Goal: Information Seeking & Learning: Learn about a topic

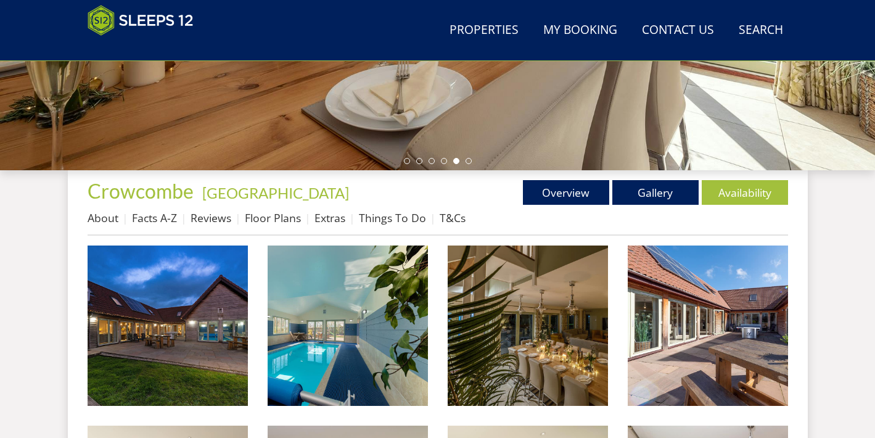
scroll to position [345, 0]
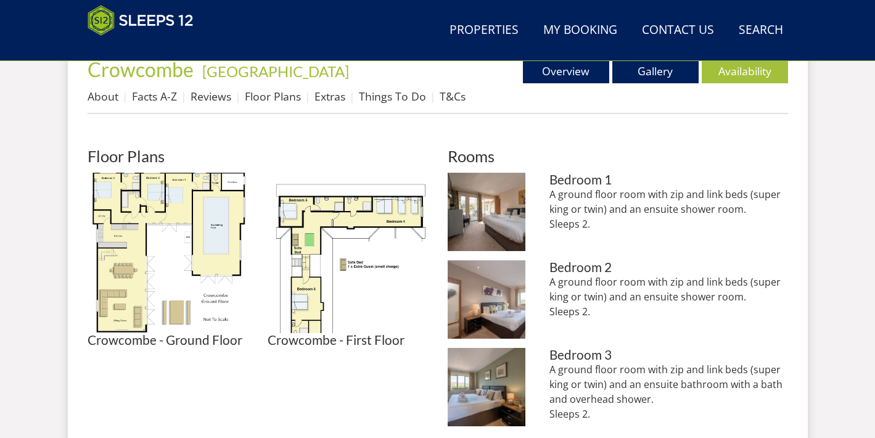
scroll to position [480, 0]
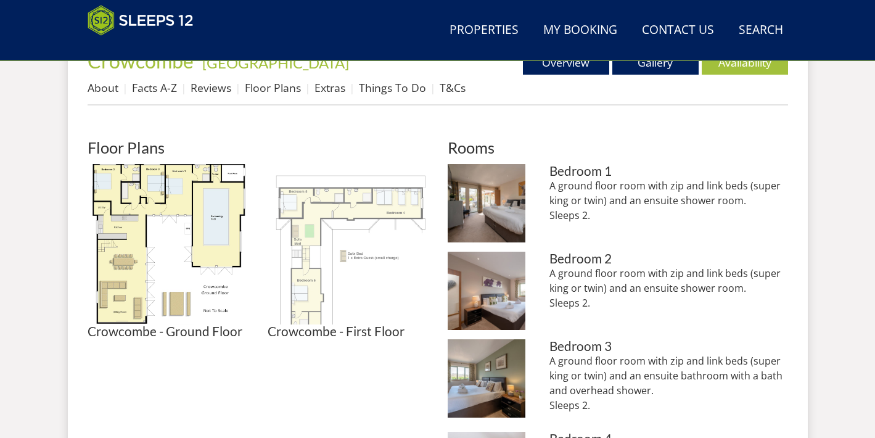
click at [351, 213] on img at bounding box center [348, 244] width 160 height 160
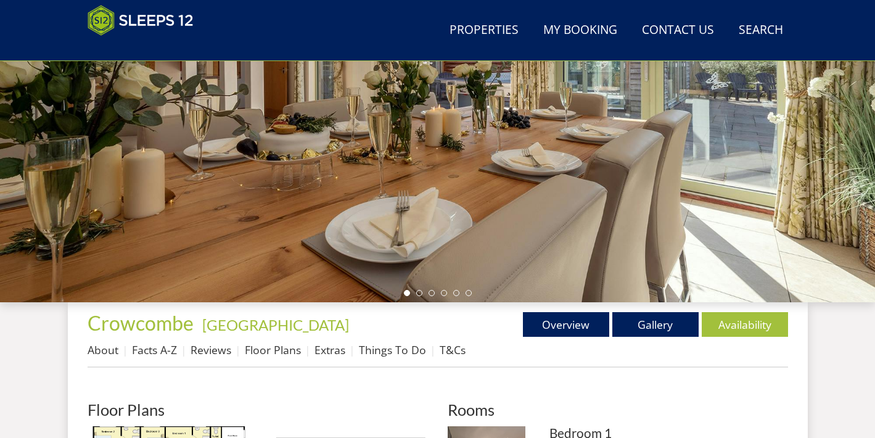
scroll to position [215, 0]
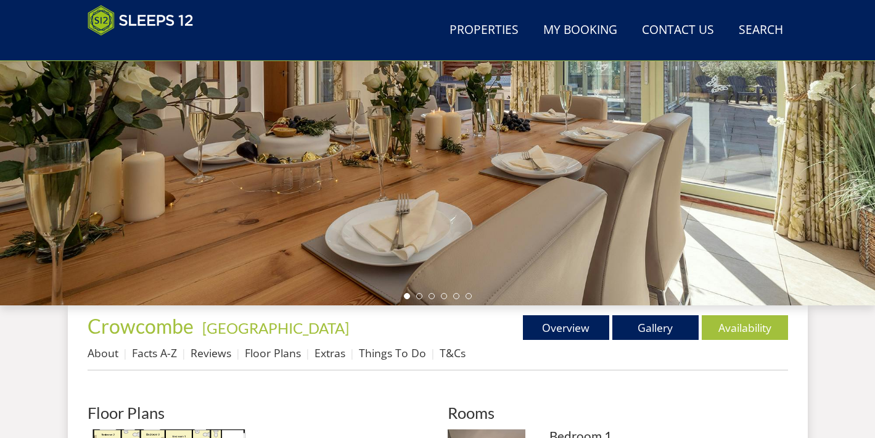
drag, startPoint x: 424, startPoint y: 186, endPoint x: 495, endPoint y: 196, distance: 71.6
click at [425, 186] on div at bounding box center [437, 90] width 875 height 432
click at [662, 326] on link "Gallery" at bounding box center [655, 327] width 86 height 25
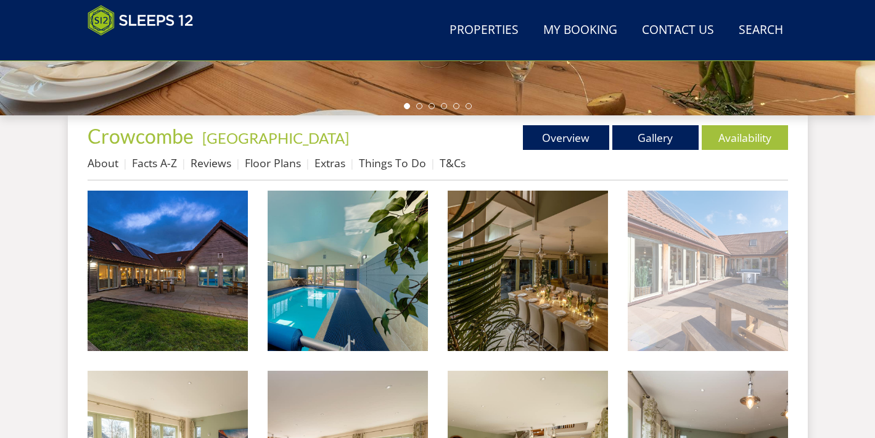
scroll to position [411, 0]
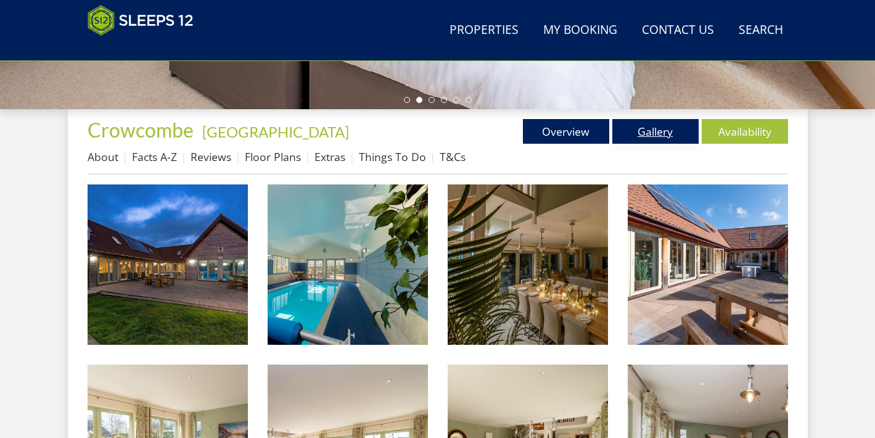
click at [664, 127] on link "Gallery" at bounding box center [655, 131] width 86 height 25
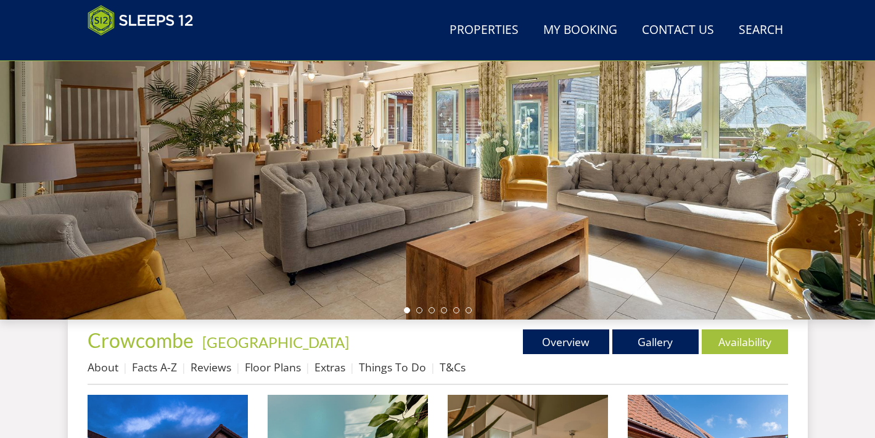
scroll to position [187, 0]
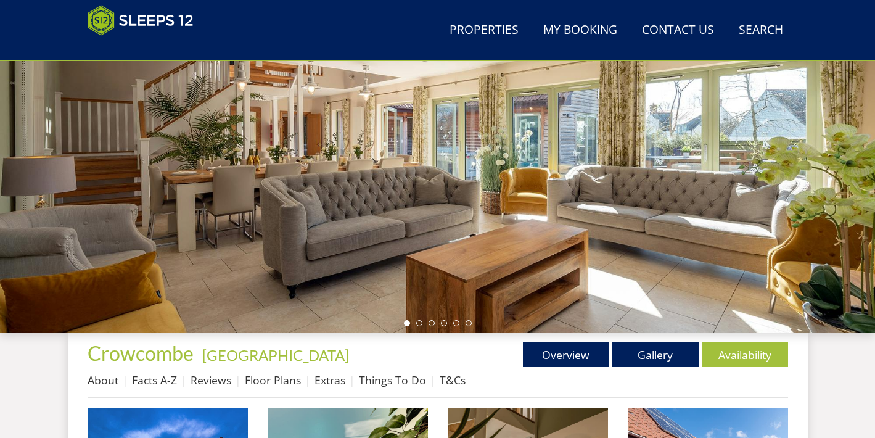
click at [540, 369] on div "Properties [GEOGRAPHIC_DATA] - [GEOGRAPHIC_DATA] Overview Gallery Availability …" at bounding box center [438, 370] width 701 height 56
click at [554, 362] on link "Overview" at bounding box center [566, 354] width 86 height 25
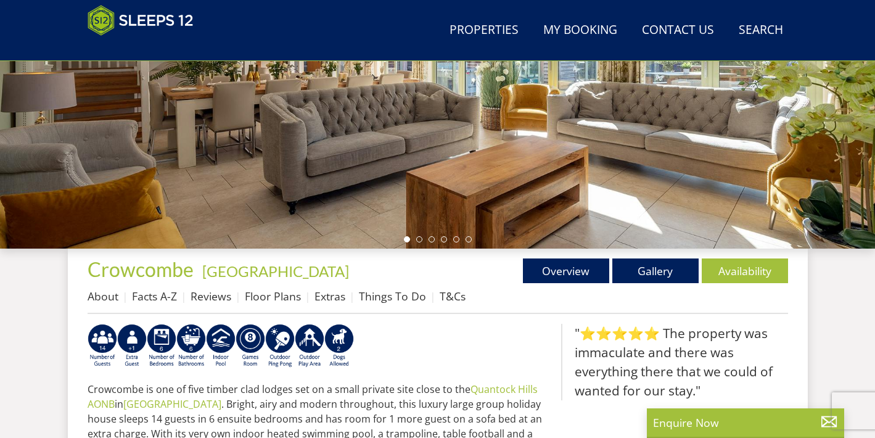
scroll to position [269, 0]
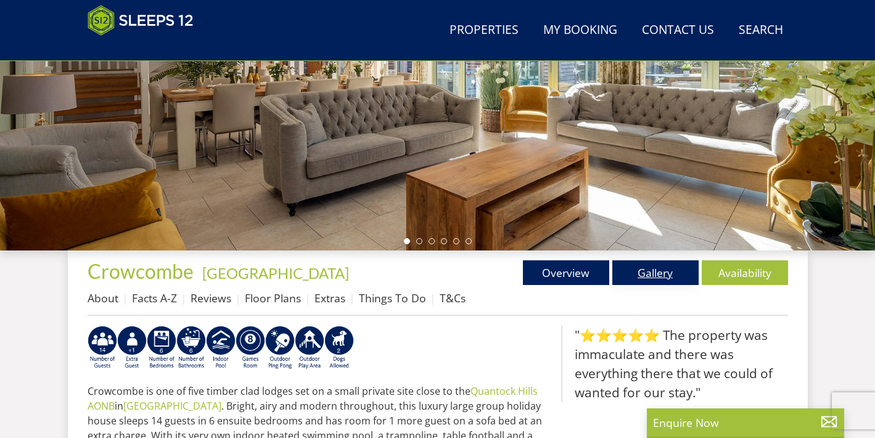
click at [660, 273] on link "Gallery" at bounding box center [655, 272] width 86 height 25
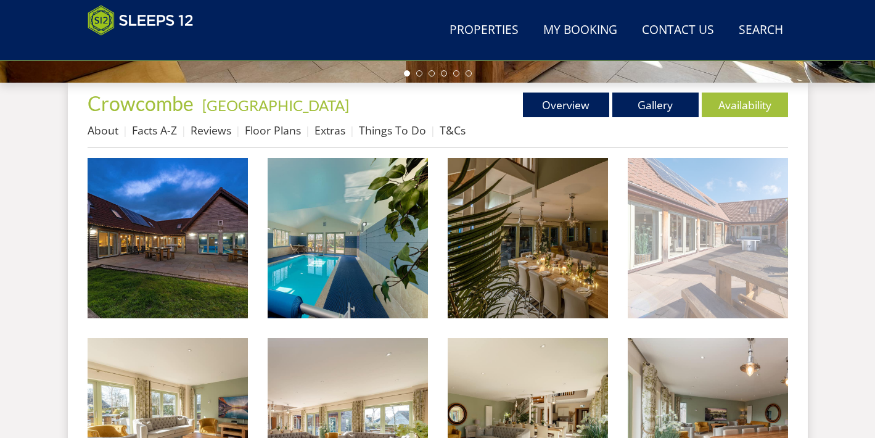
scroll to position [439, 0]
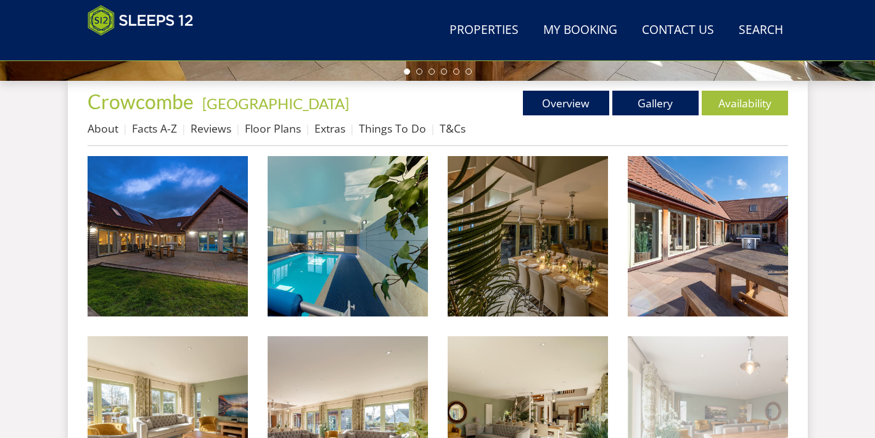
click at [683, 389] on img at bounding box center [708, 416] width 160 height 160
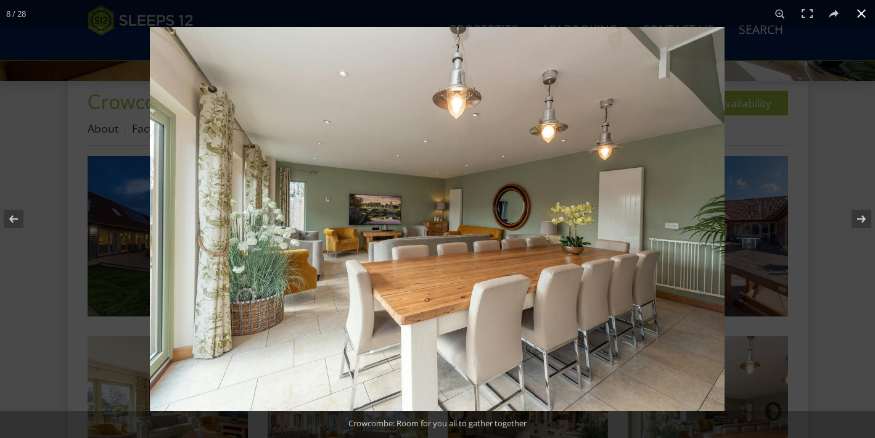
click at [64, 162] on div at bounding box center [437, 219] width 875 height 438
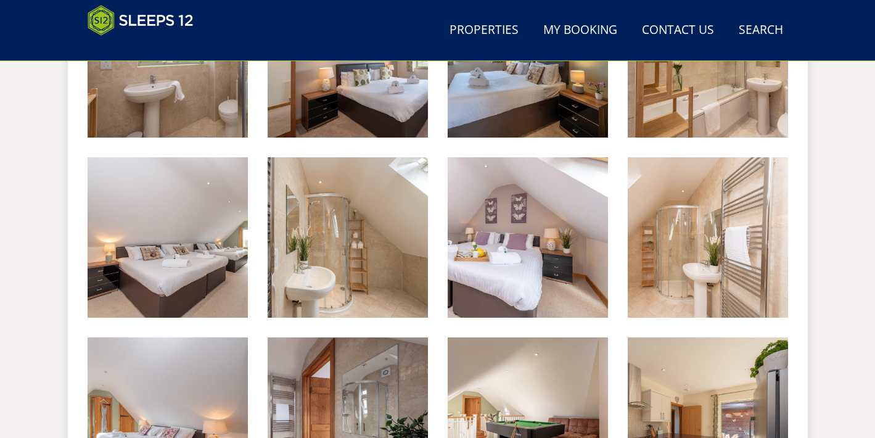
scroll to position [1182, 0]
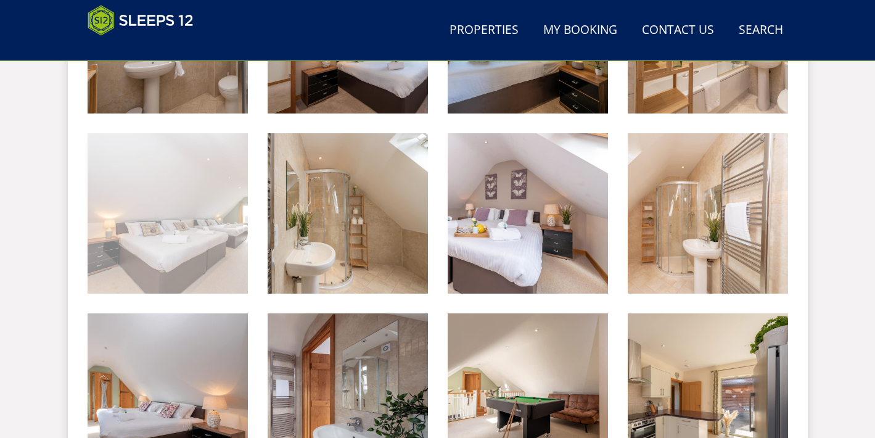
click at [167, 199] on img at bounding box center [168, 213] width 160 height 160
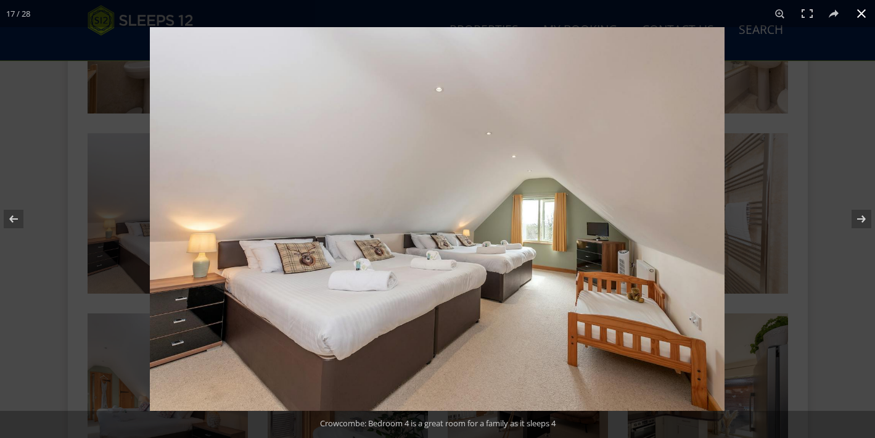
click at [797, 277] on div at bounding box center [587, 246] width 875 height 438
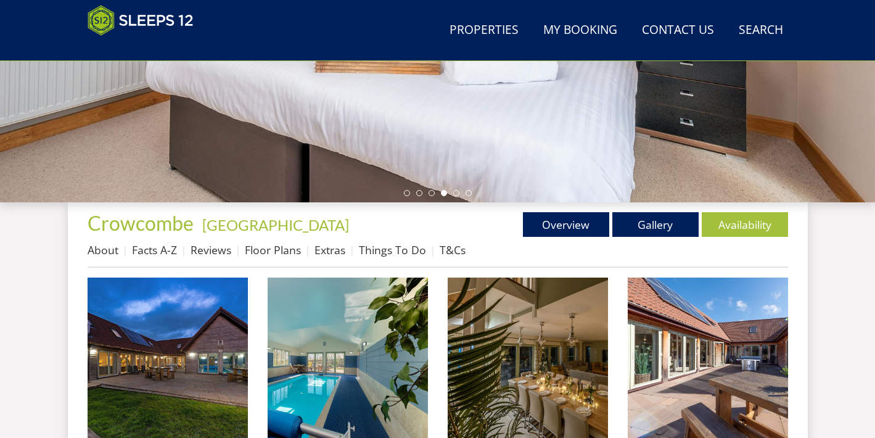
scroll to position [331, 0]
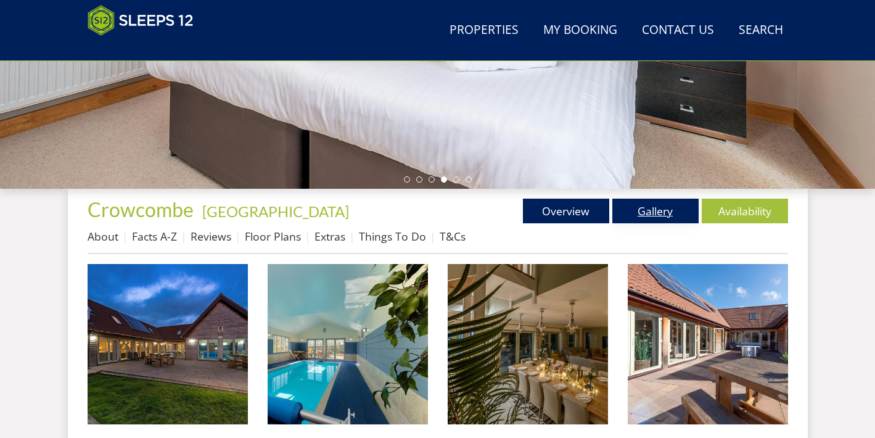
click at [664, 207] on link "Gallery" at bounding box center [655, 211] width 86 height 25
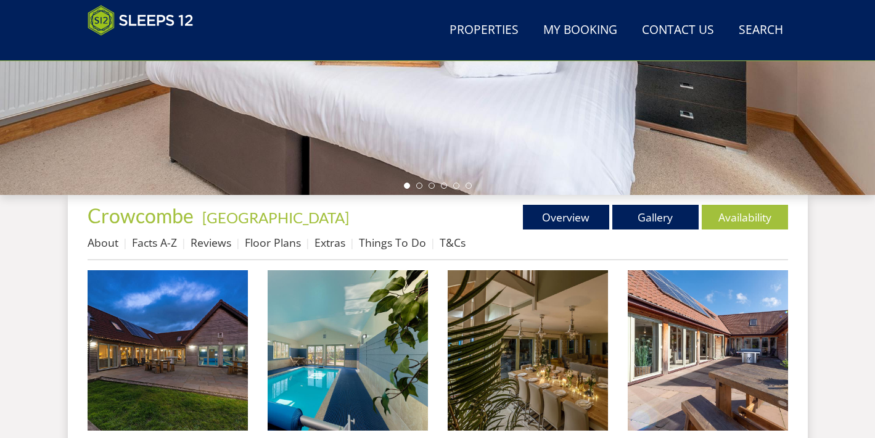
scroll to position [330, 0]
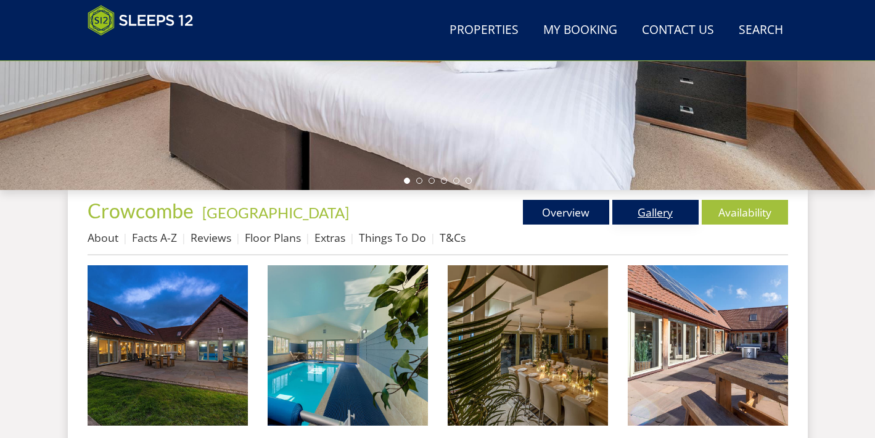
click at [632, 219] on link "Gallery" at bounding box center [655, 212] width 86 height 25
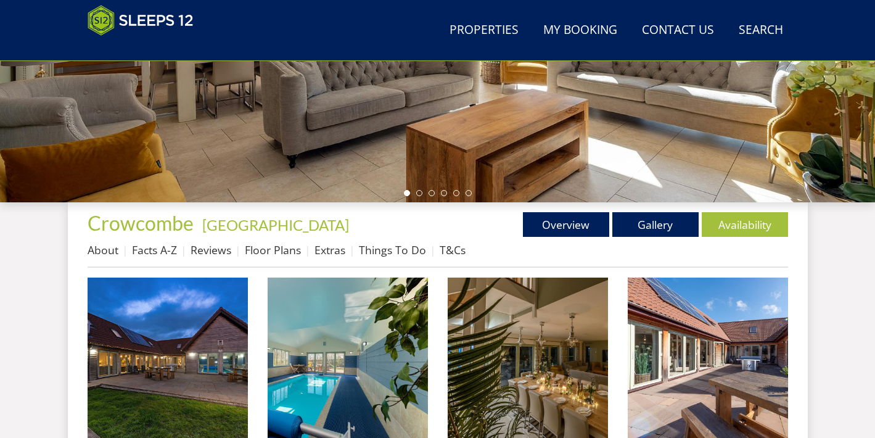
scroll to position [319, 0]
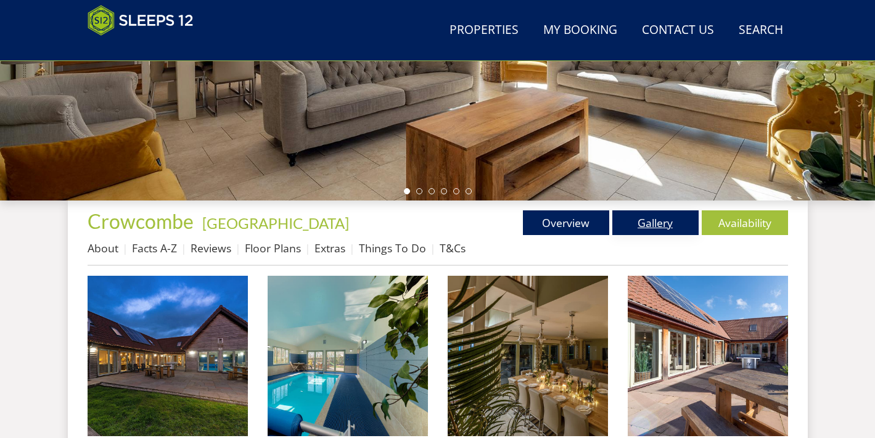
click at [652, 216] on link "Gallery" at bounding box center [655, 222] width 86 height 25
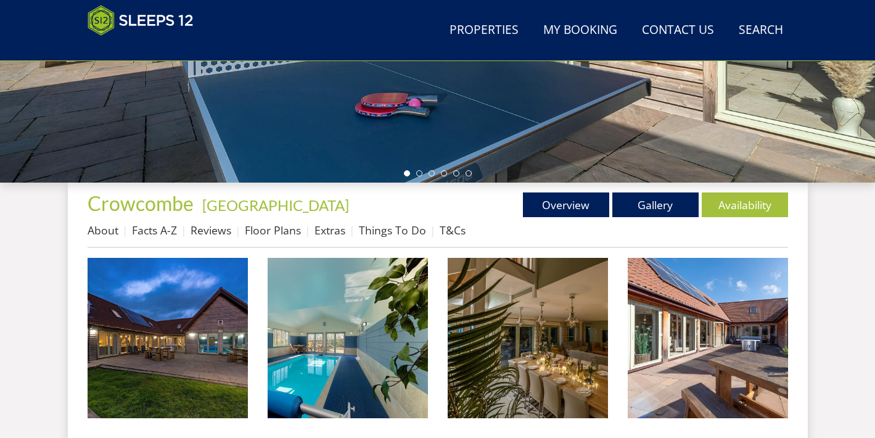
scroll to position [347, 0]
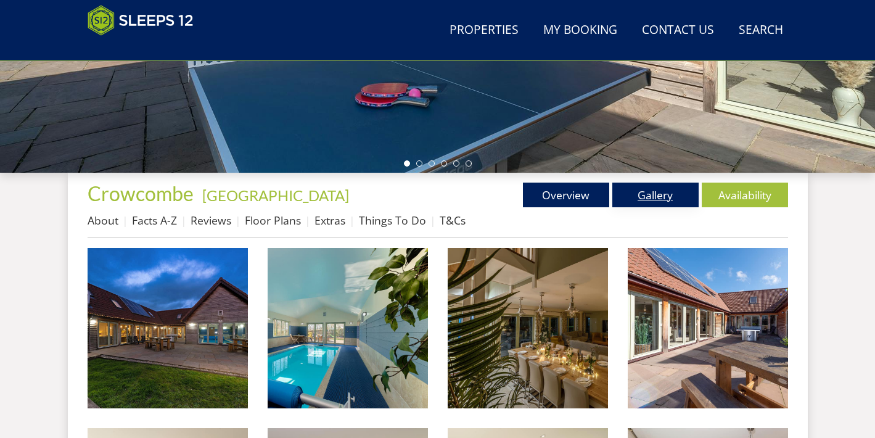
click at [639, 194] on link "Gallery" at bounding box center [655, 195] width 86 height 25
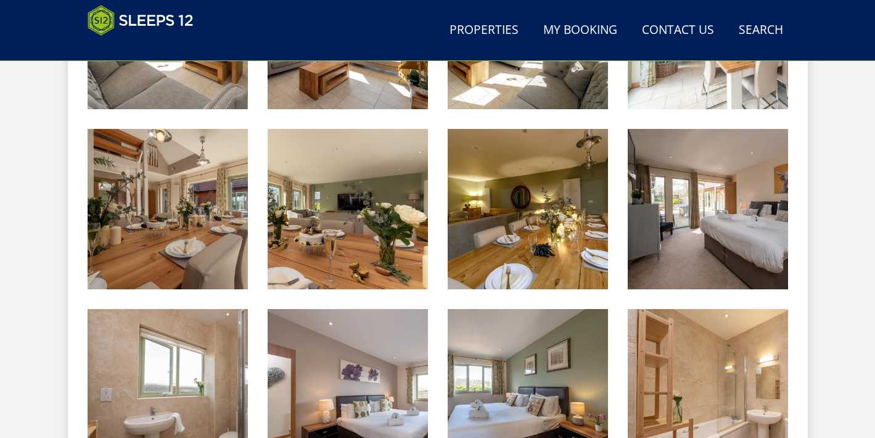
scroll to position [836, 0]
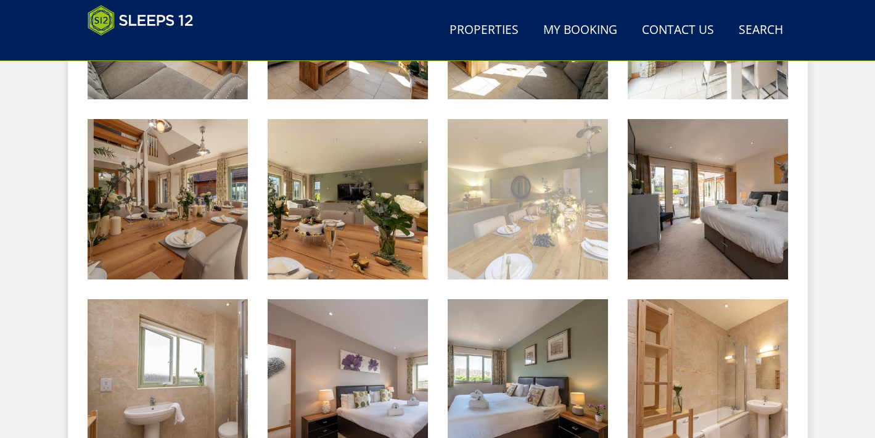
click at [520, 189] on img at bounding box center [528, 199] width 160 height 160
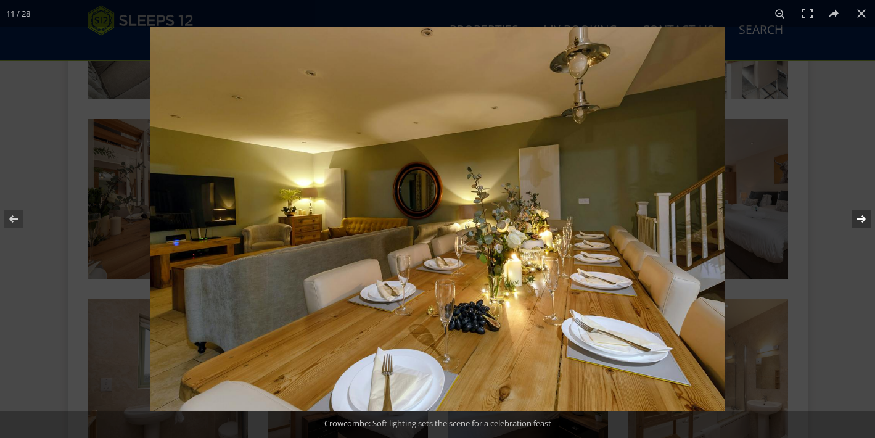
click at [864, 218] on button at bounding box center [853, 219] width 43 height 62
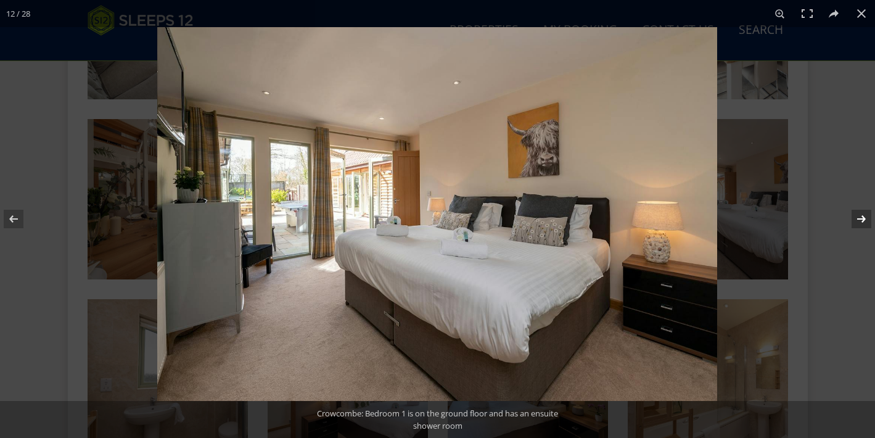
click at [864, 218] on button at bounding box center [853, 219] width 43 height 62
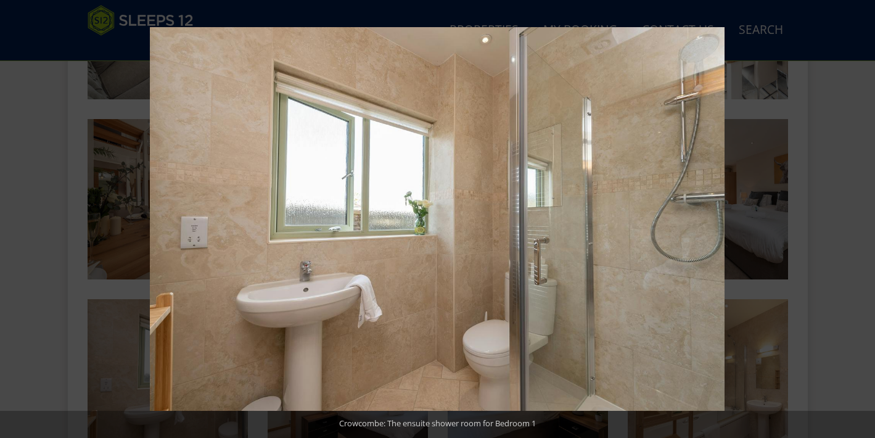
click at [863, 215] on button at bounding box center [853, 219] width 43 height 62
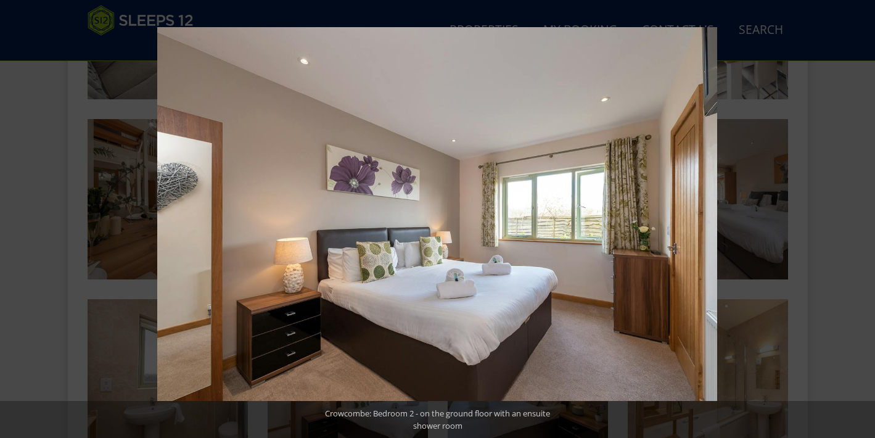
click at [863, 215] on button at bounding box center [853, 219] width 43 height 62
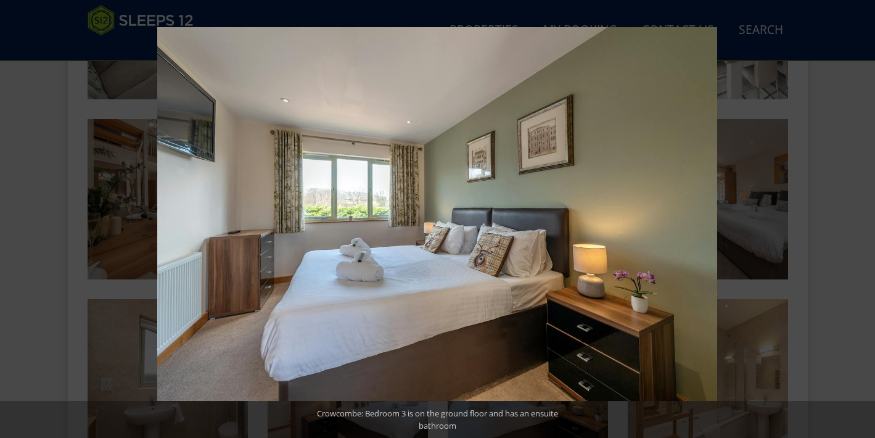
click at [863, 215] on button at bounding box center [853, 219] width 43 height 62
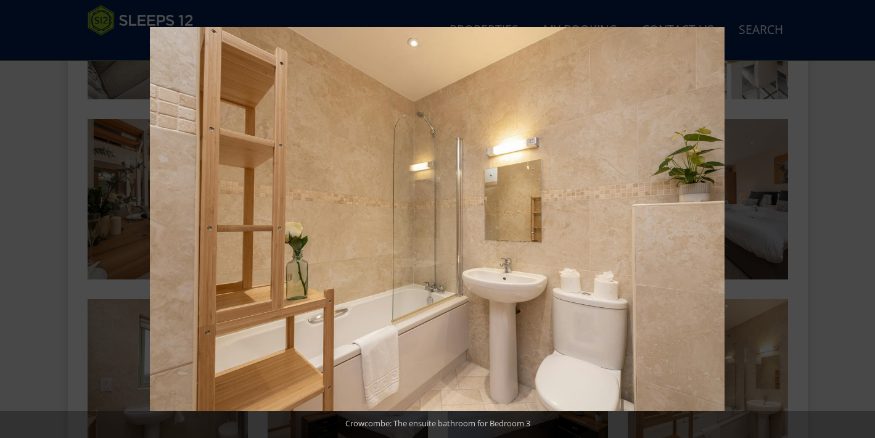
click at [863, 215] on button at bounding box center [853, 219] width 43 height 62
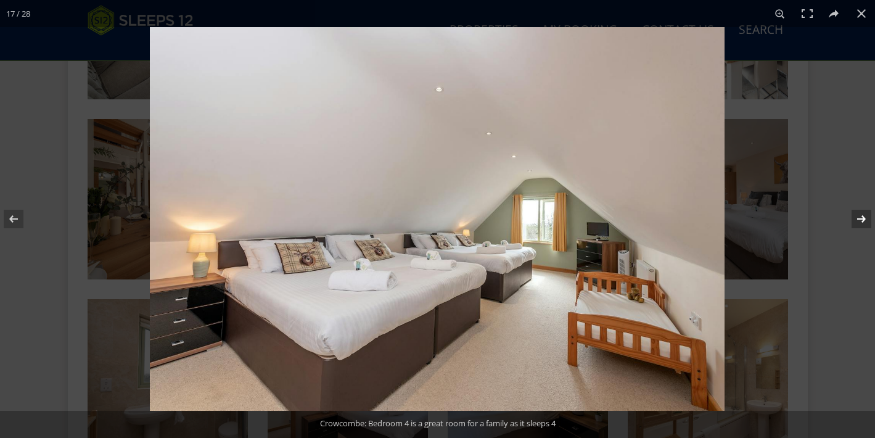
click at [863, 214] on button at bounding box center [853, 219] width 43 height 62
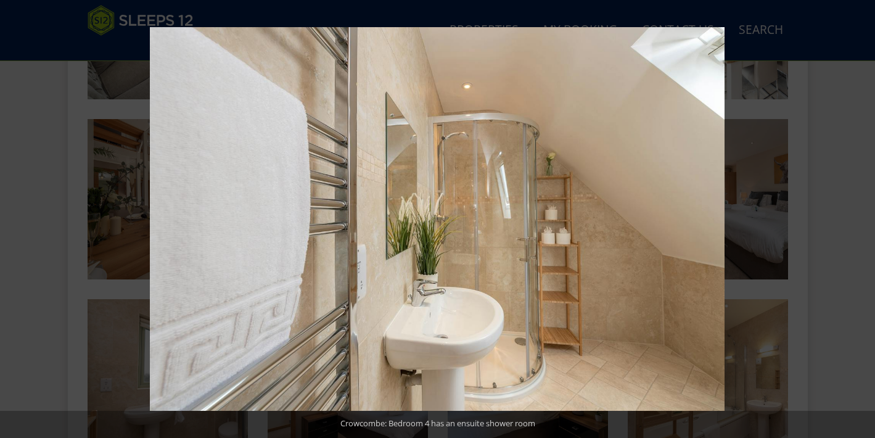
click at [863, 214] on button at bounding box center [853, 219] width 43 height 62
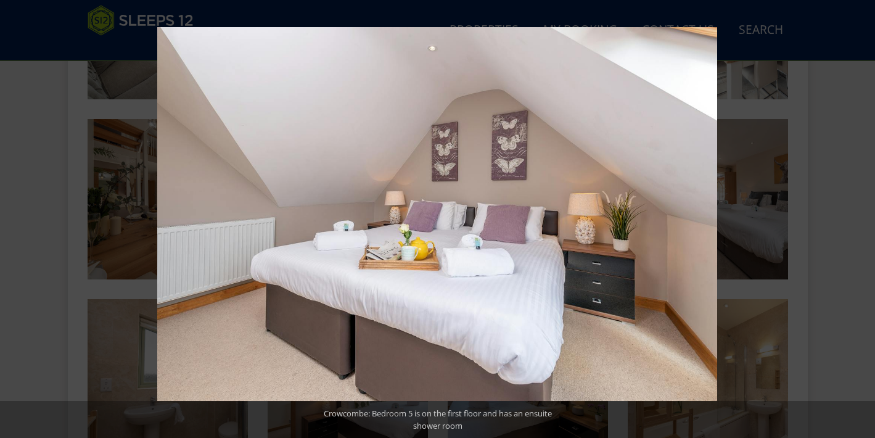
click at [863, 214] on button at bounding box center [853, 219] width 43 height 62
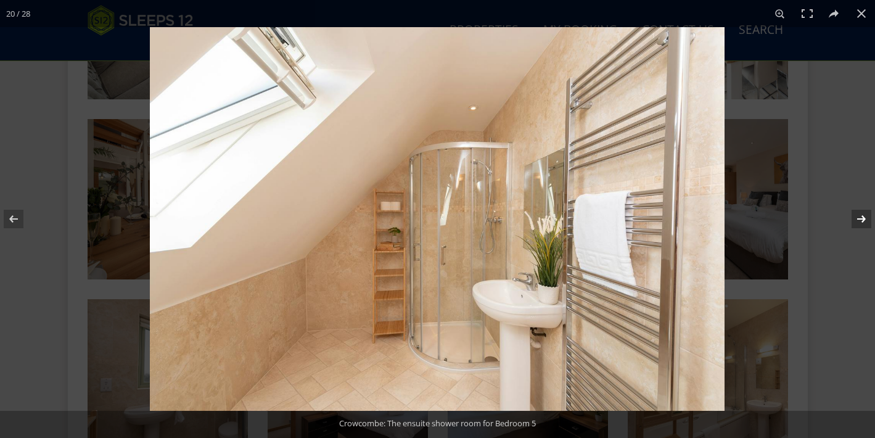
click at [863, 214] on button at bounding box center [853, 219] width 43 height 62
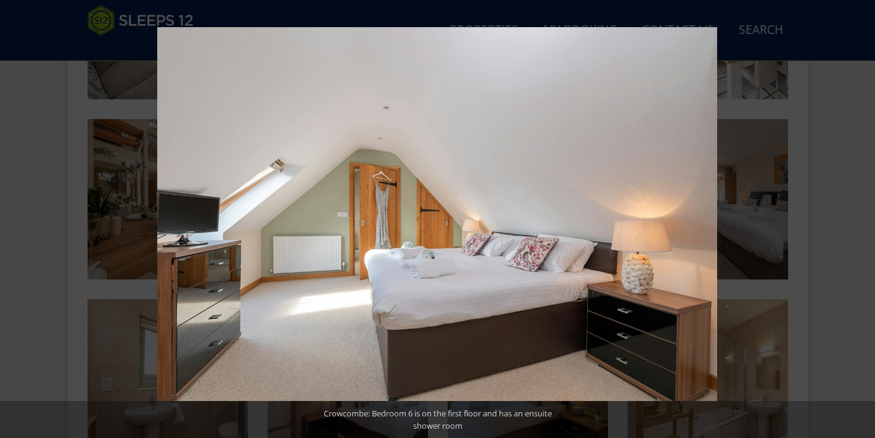
click at [863, 214] on button at bounding box center [853, 219] width 43 height 62
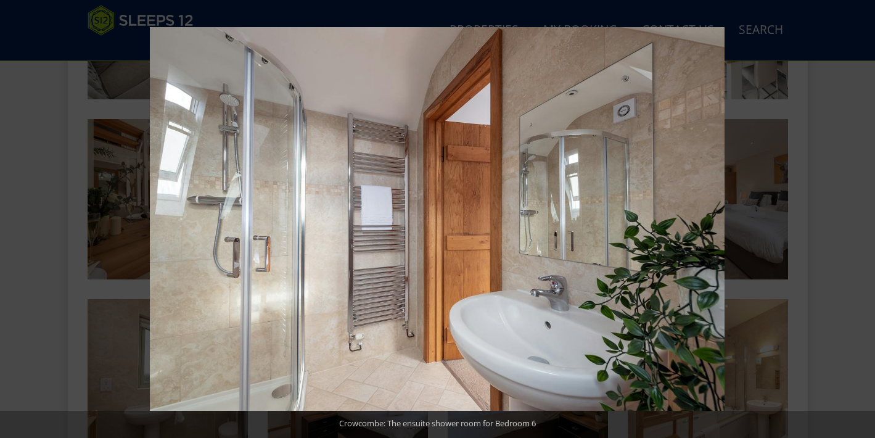
click at [863, 214] on button at bounding box center [853, 219] width 43 height 62
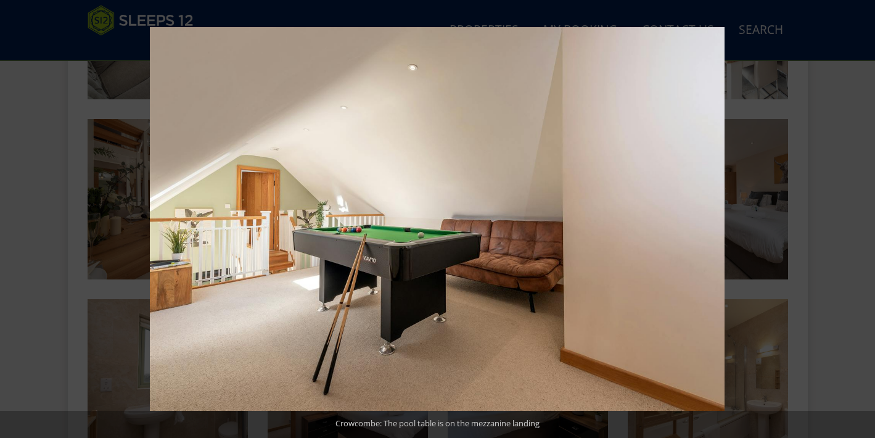
click at [863, 214] on button at bounding box center [853, 219] width 43 height 62
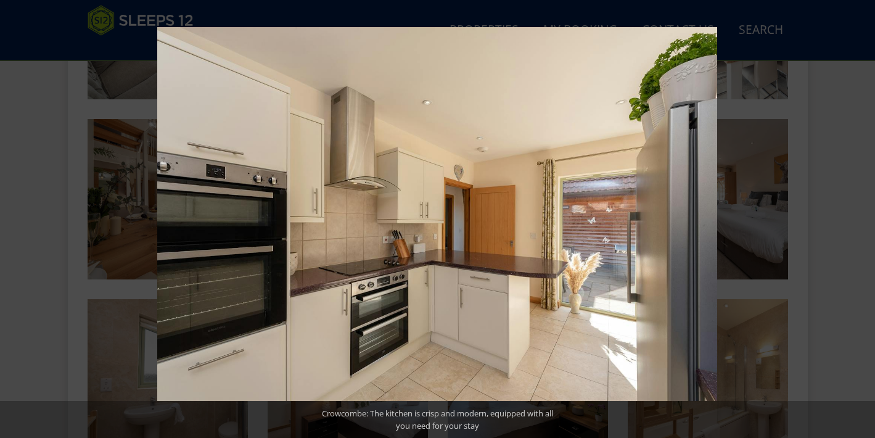
click at [863, 214] on button at bounding box center [853, 219] width 43 height 62
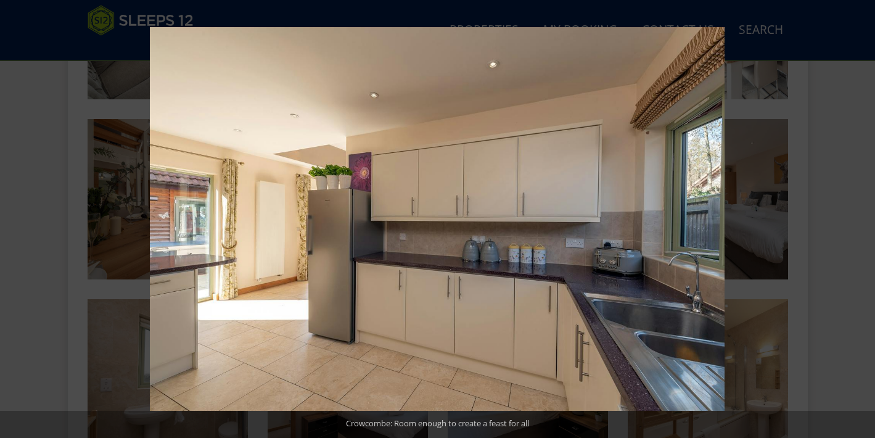
click at [863, 214] on button at bounding box center [853, 219] width 43 height 62
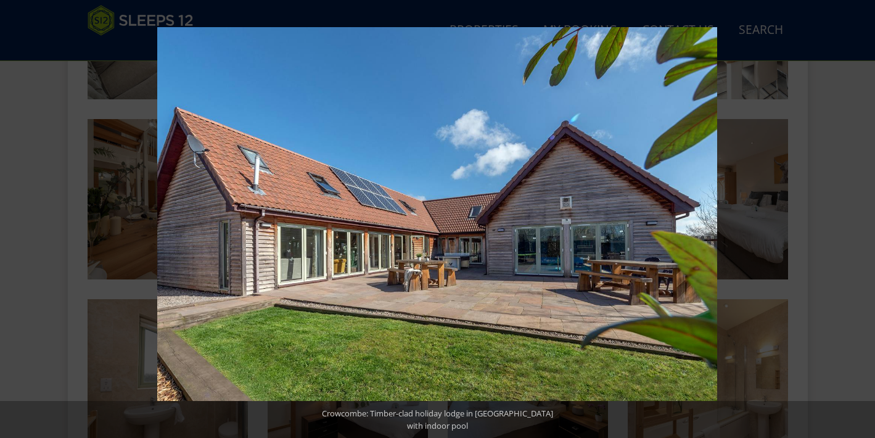
click at [863, 214] on button at bounding box center [853, 219] width 43 height 62
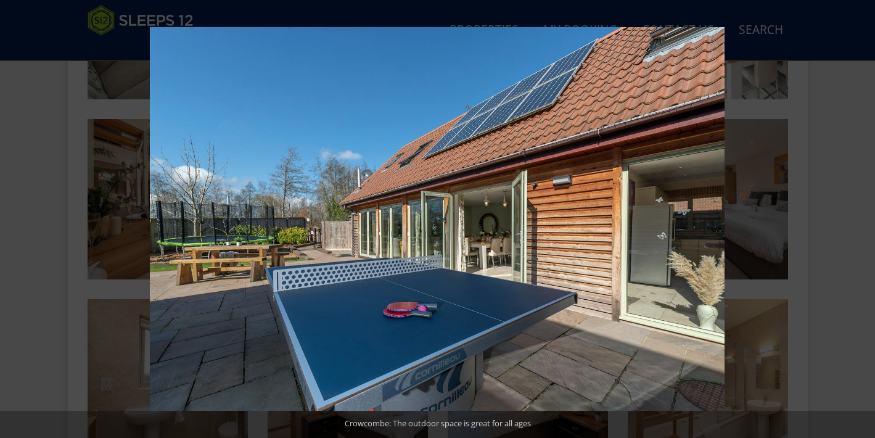
click at [863, 214] on button at bounding box center [853, 219] width 43 height 62
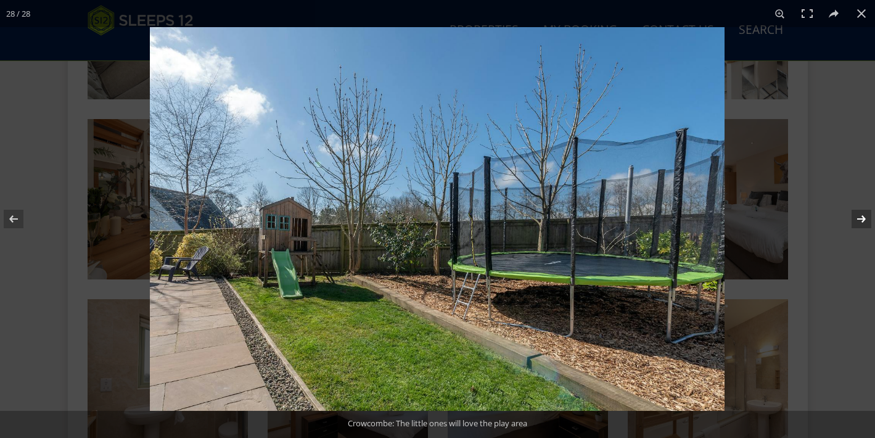
click at [863, 214] on button at bounding box center [853, 219] width 43 height 62
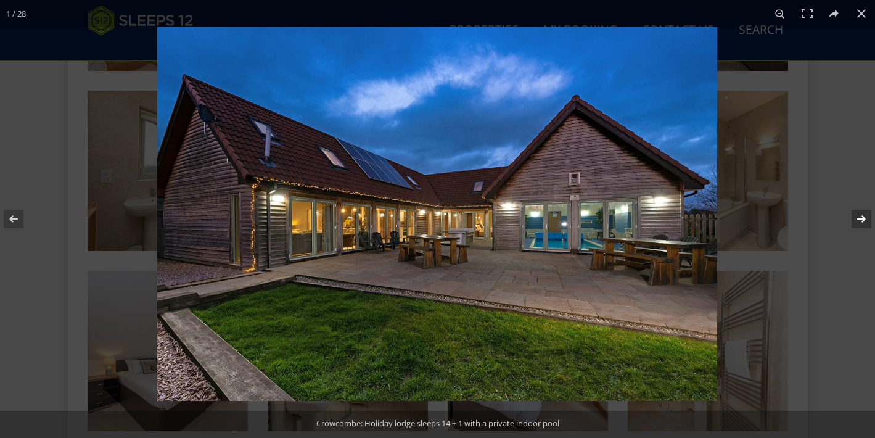
scroll to position [1093, 0]
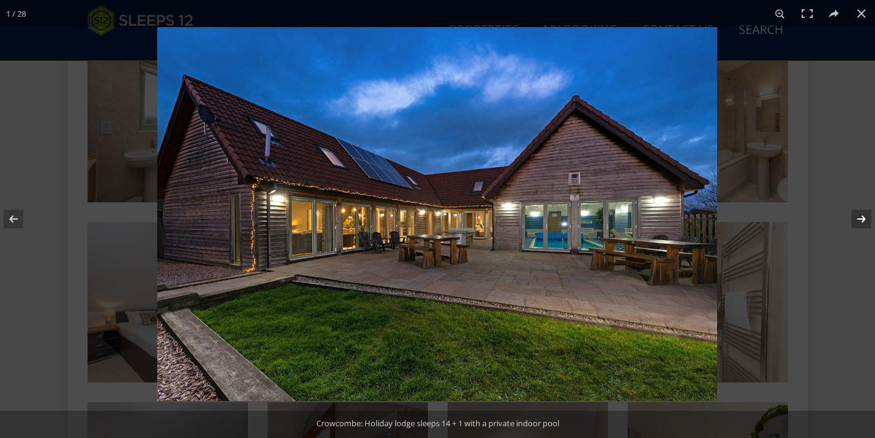
click at [839, 236] on button at bounding box center [853, 219] width 43 height 62
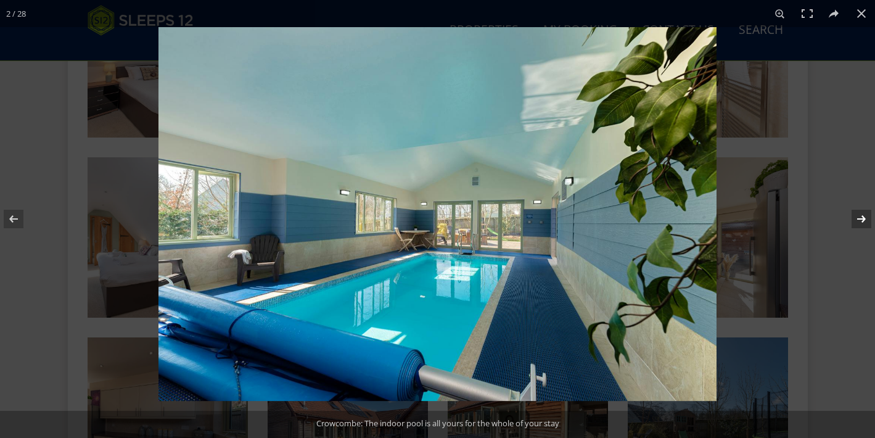
scroll to position [1343, 0]
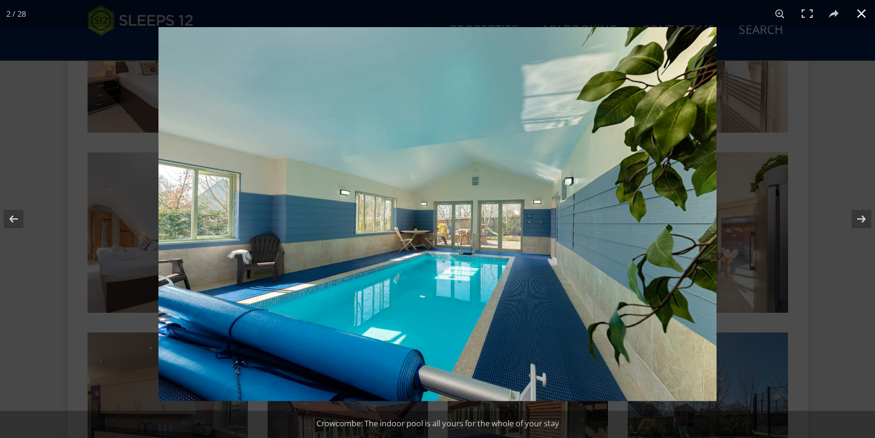
click at [781, 250] on div at bounding box center [595, 246] width 875 height 438
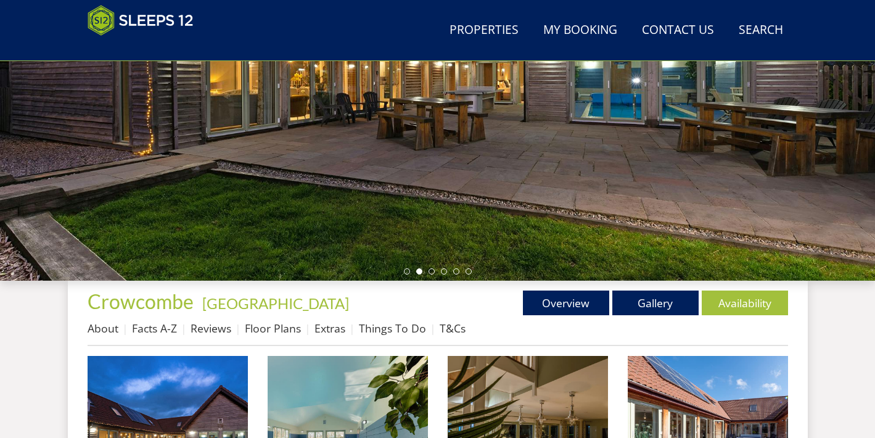
scroll to position [234, 0]
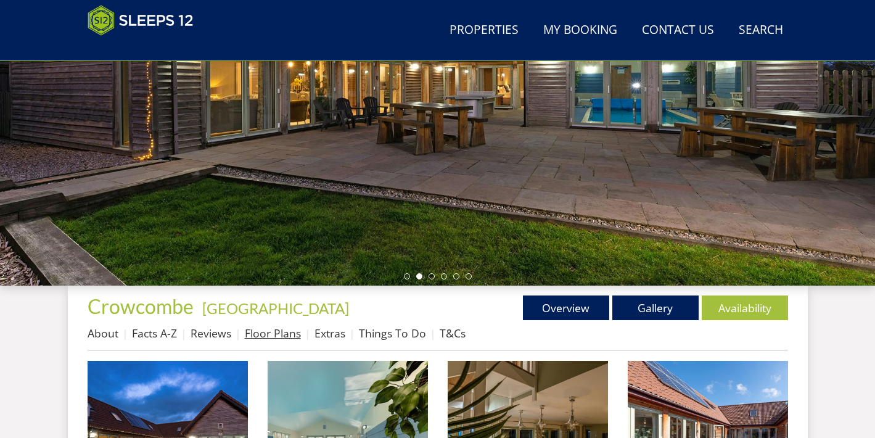
click at [282, 337] on link "Floor Plans" at bounding box center [273, 333] width 56 height 15
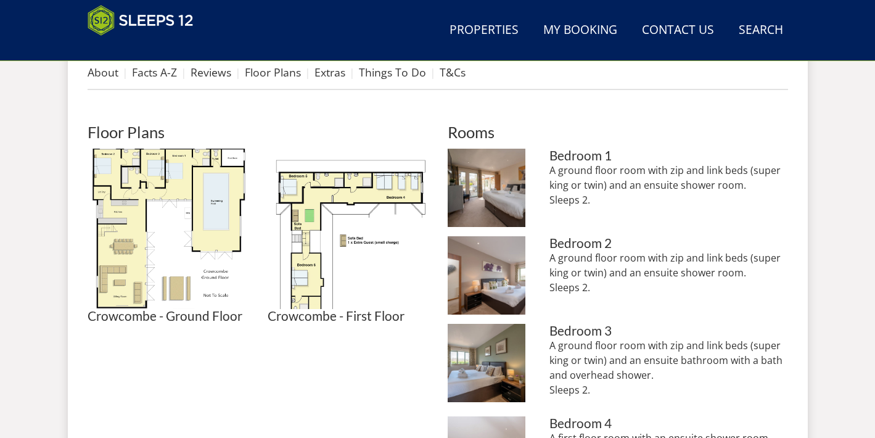
scroll to position [500, 0]
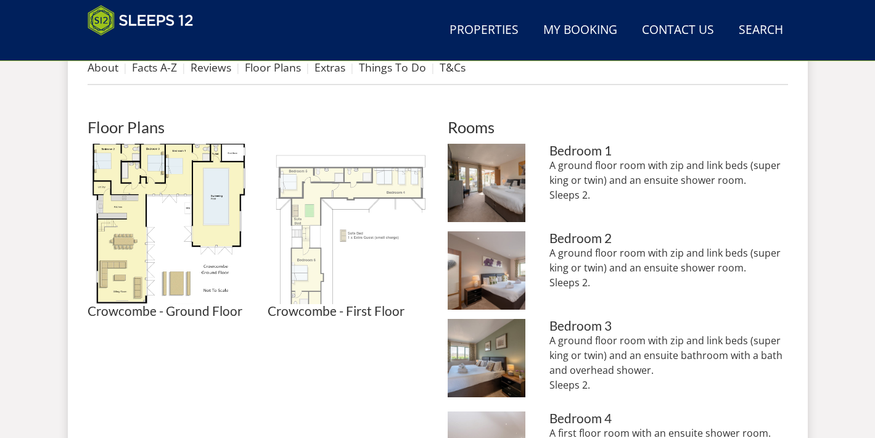
click at [316, 206] on img at bounding box center [348, 224] width 160 height 160
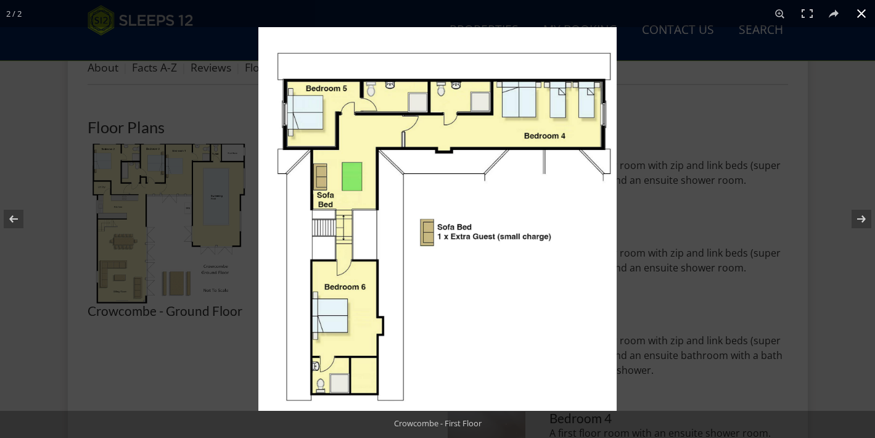
click at [734, 194] on div at bounding box center [695, 246] width 875 height 438
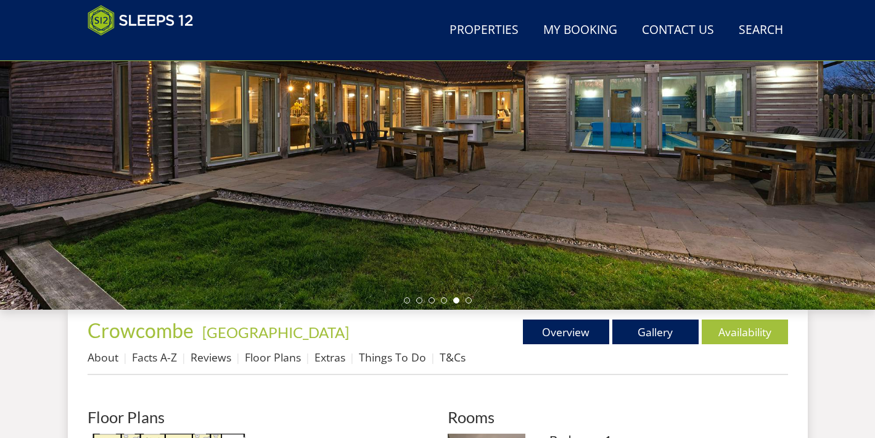
scroll to position [212, 0]
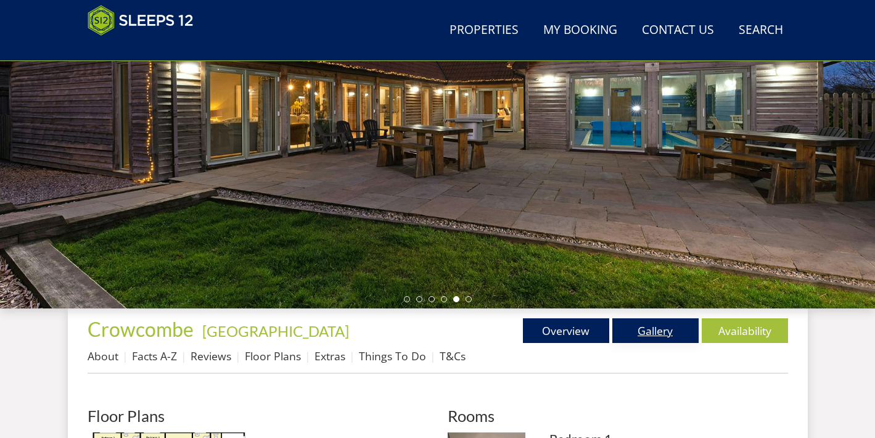
click at [646, 326] on link "Gallery" at bounding box center [655, 330] width 86 height 25
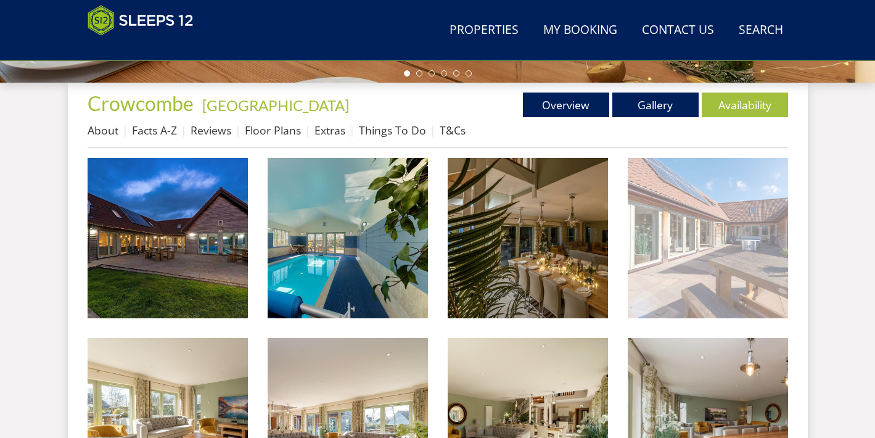
scroll to position [444, 0]
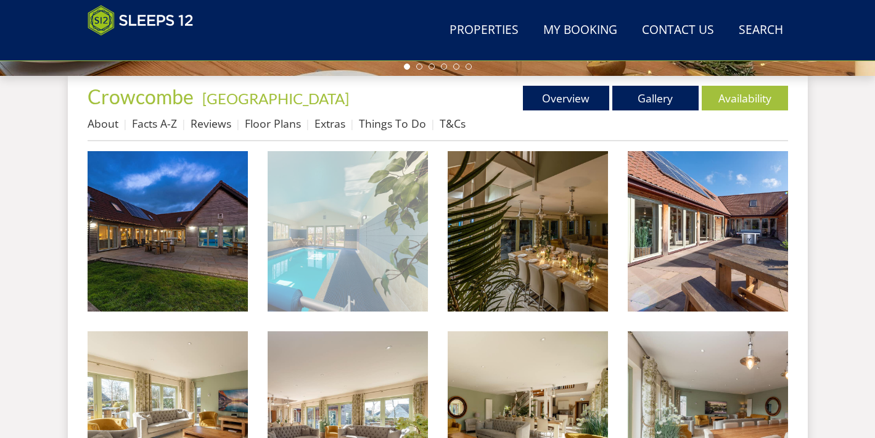
click at [352, 245] on img at bounding box center [348, 231] width 160 height 160
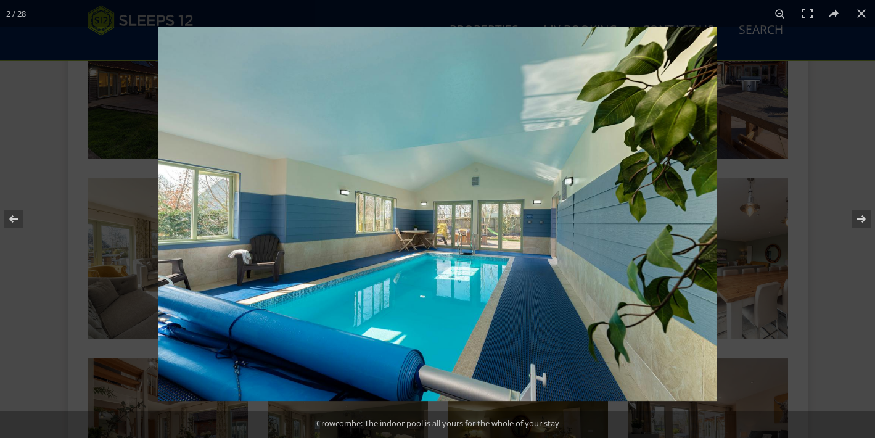
scroll to position [600, 0]
click at [863, 10] on button at bounding box center [861, 13] width 27 height 27
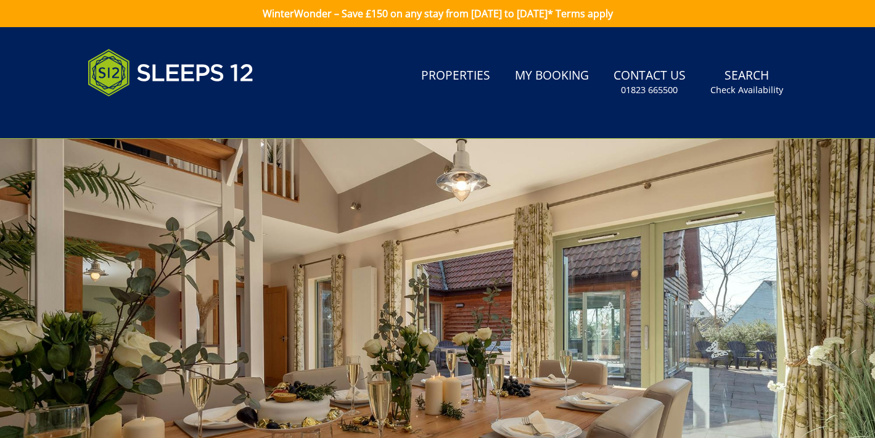
scroll to position [0, 0]
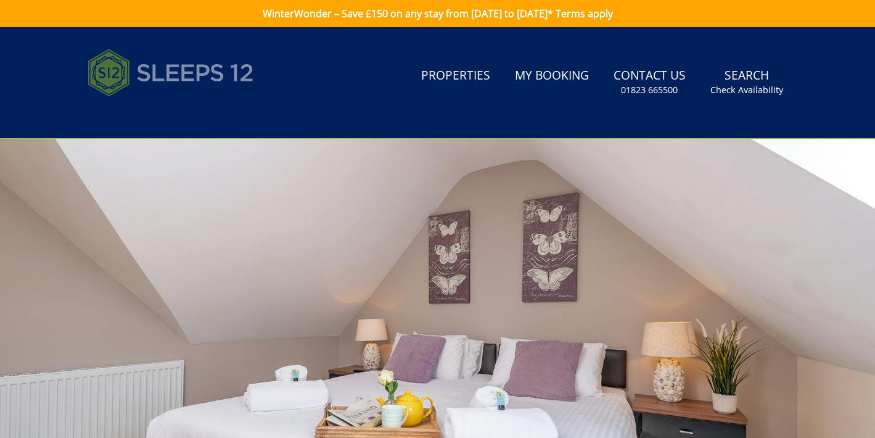
click at [261, 88] on link at bounding box center [180, 73] width 185 height 62
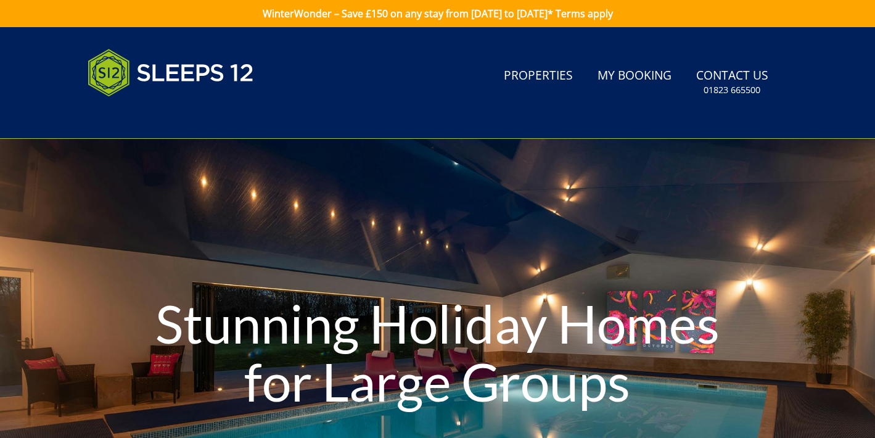
drag, startPoint x: 264, startPoint y: 109, endPoint x: 240, endPoint y: 123, distance: 27.6
click at [240, 123] on div at bounding box center [180, 82] width 185 height 81
